Goal: Use online tool/utility: Utilize a website feature to perform a specific function

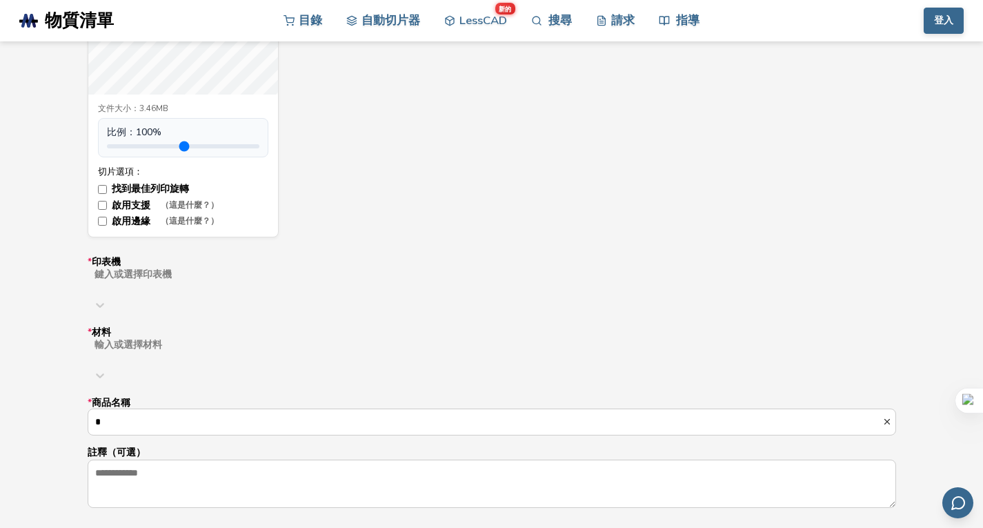
scroll to position [690, 0]
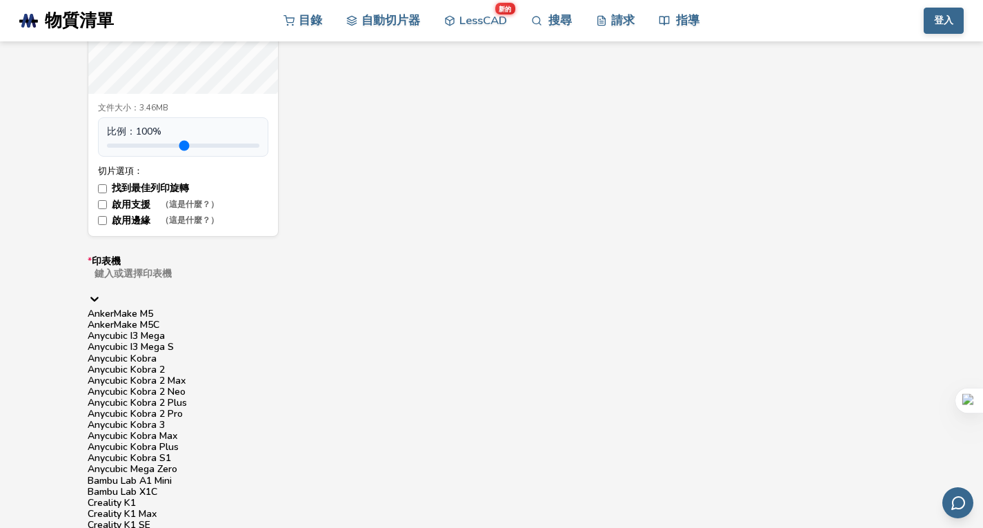
click at [316, 272] on div "鍵入或選擇印表機" at bounding box center [492, 279] width 809 height 25
type input "*"
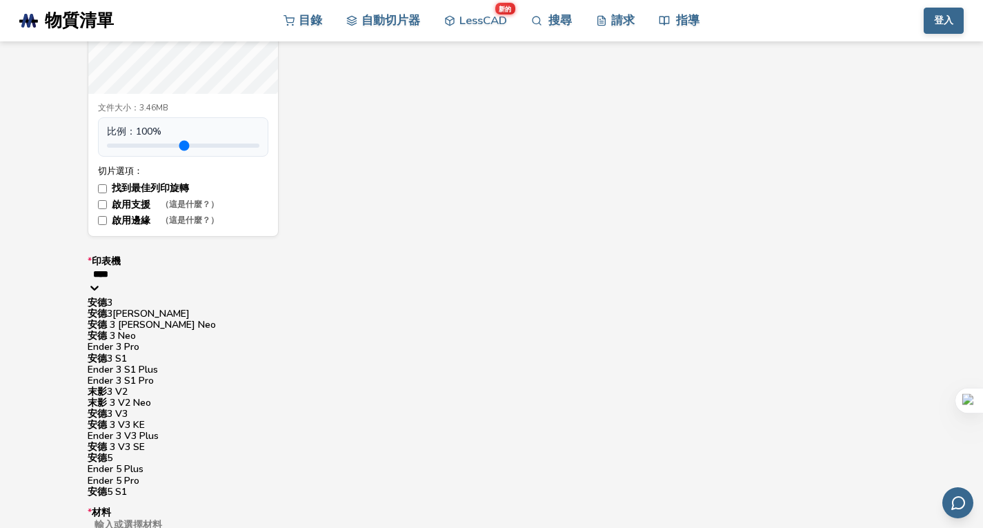
type input "*****"
click at [212, 364] on div "安德3 S1" at bounding box center [492, 358] width 809 height 11
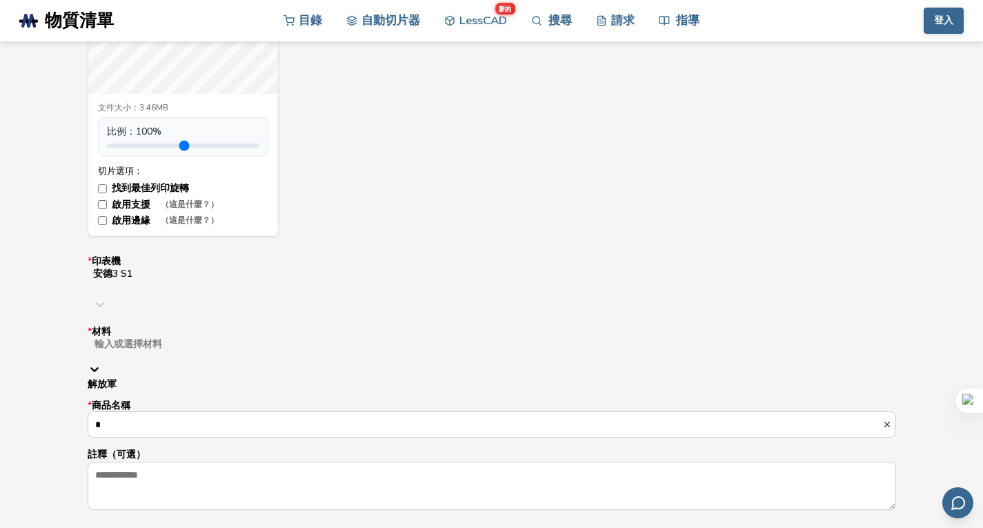
click at [261, 350] on div at bounding box center [315, 355] width 444 height 11
click at [241, 379] on div "解放軍" at bounding box center [492, 384] width 809 height 11
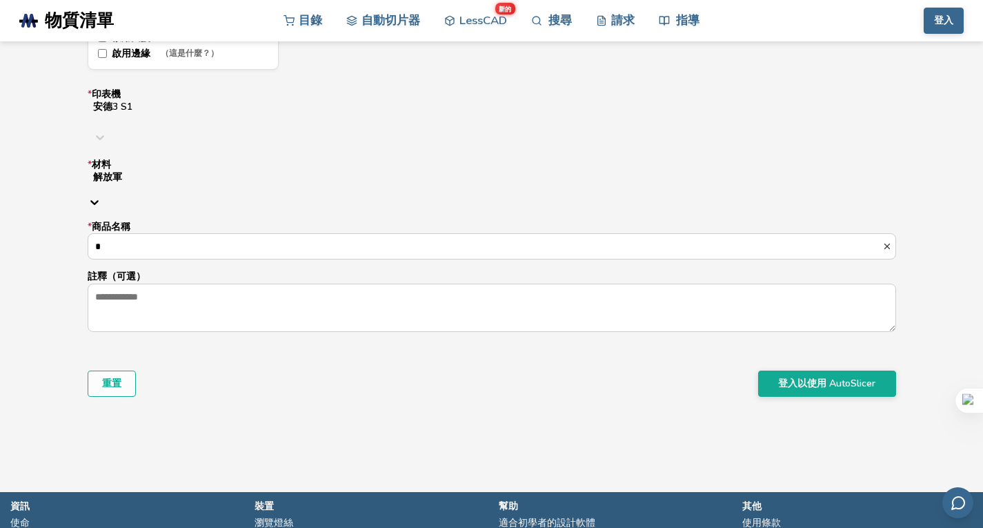
scroll to position [971, 0]
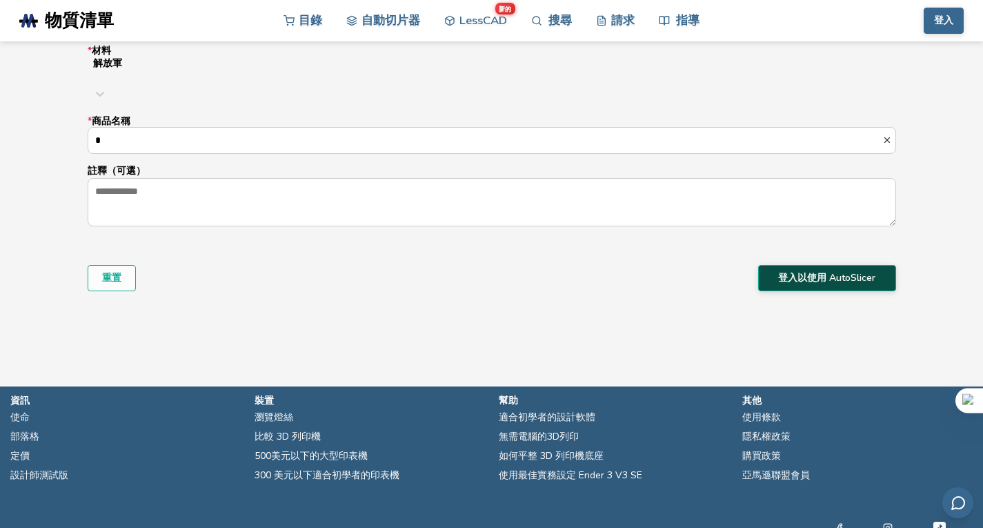
click at [818, 265] on button "登入以使用 AutoSlicer" at bounding box center [827, 278] width 138 height 26
